Goal: Leave review/rating: Leave review/rating

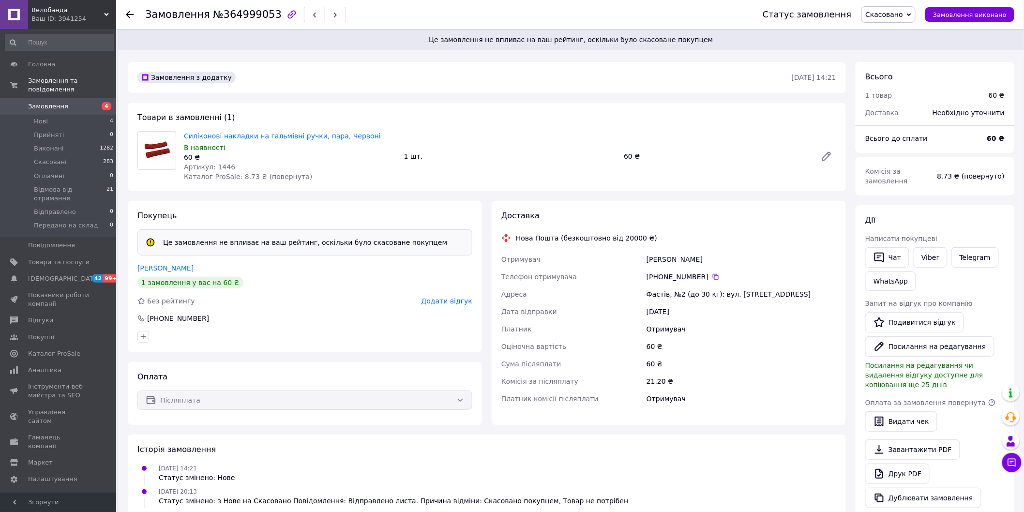
click at [458, 306] on div "Покупець Це замовлення не впливає на ваш рейтинг, оскільки було скасоване покуп…" at bounding box center [305, 276] width 354 height 151
click at [449, 301] on span "Додати відгук" at bounding box center [446, 301] width 51 height 8
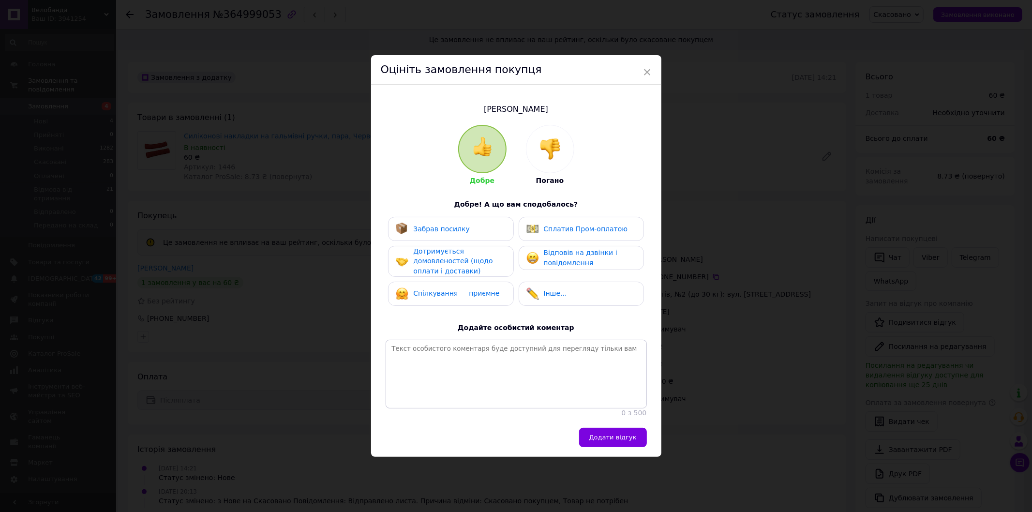
click at [558, 146] on img at bounding box center [550, 148] width 21 height 21
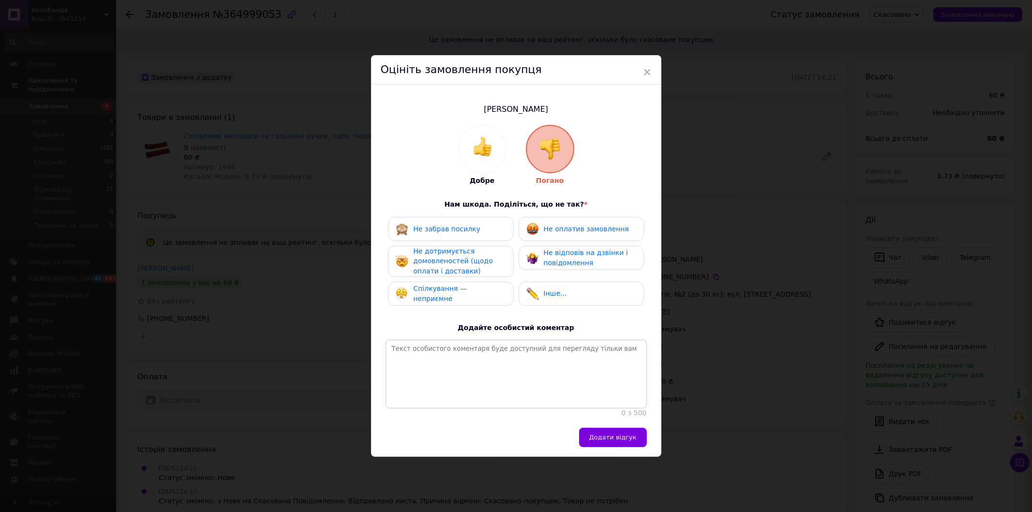
click at [583, 225] on span "Не оплатив замовлення" at bounding box center [586, 229] width 85 height 8
click at [615, 441] on span "Додати відгук" at bounding box center [612, 437] width 47 height 7
